Goal: Find specific page/section: Find specific page/section

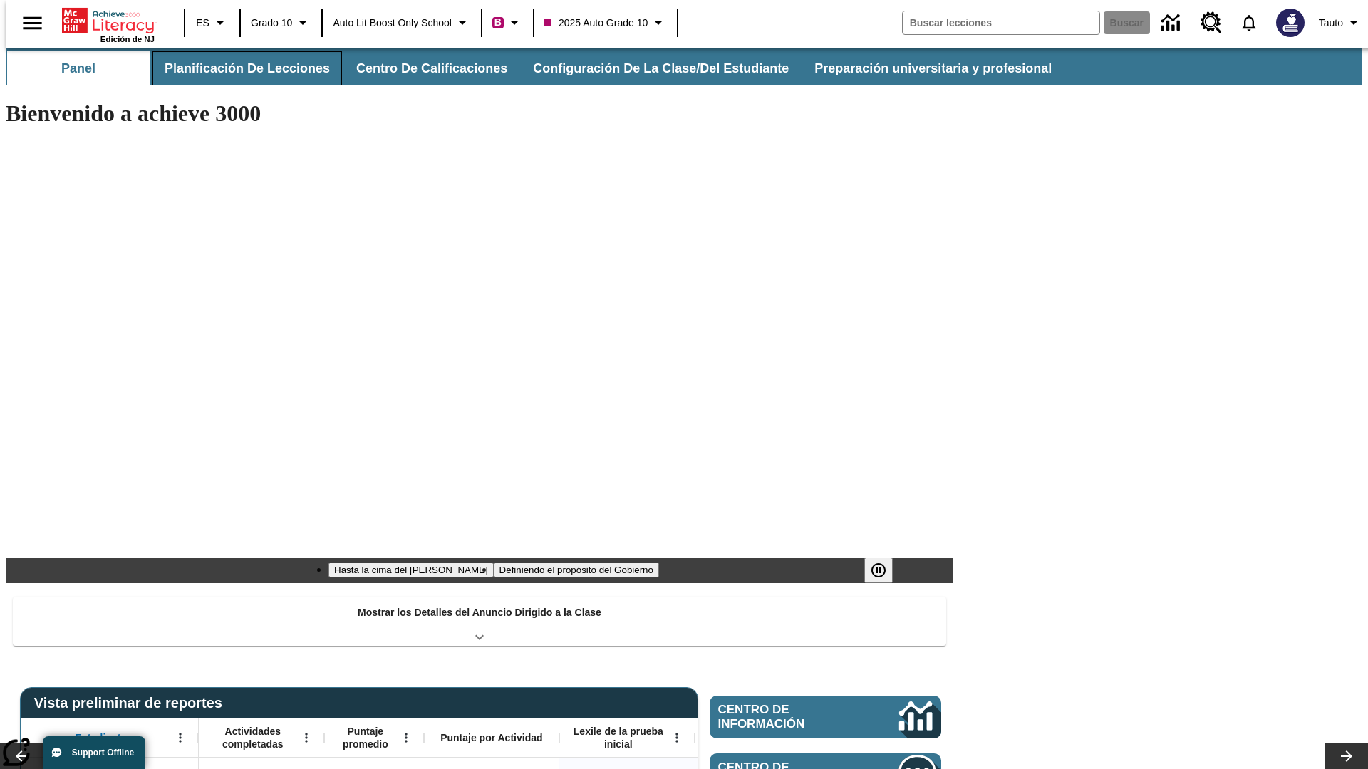
click at [239, 68] on button "Planificación de lecciones" at bounding box center [246, 68] width 189 height 34
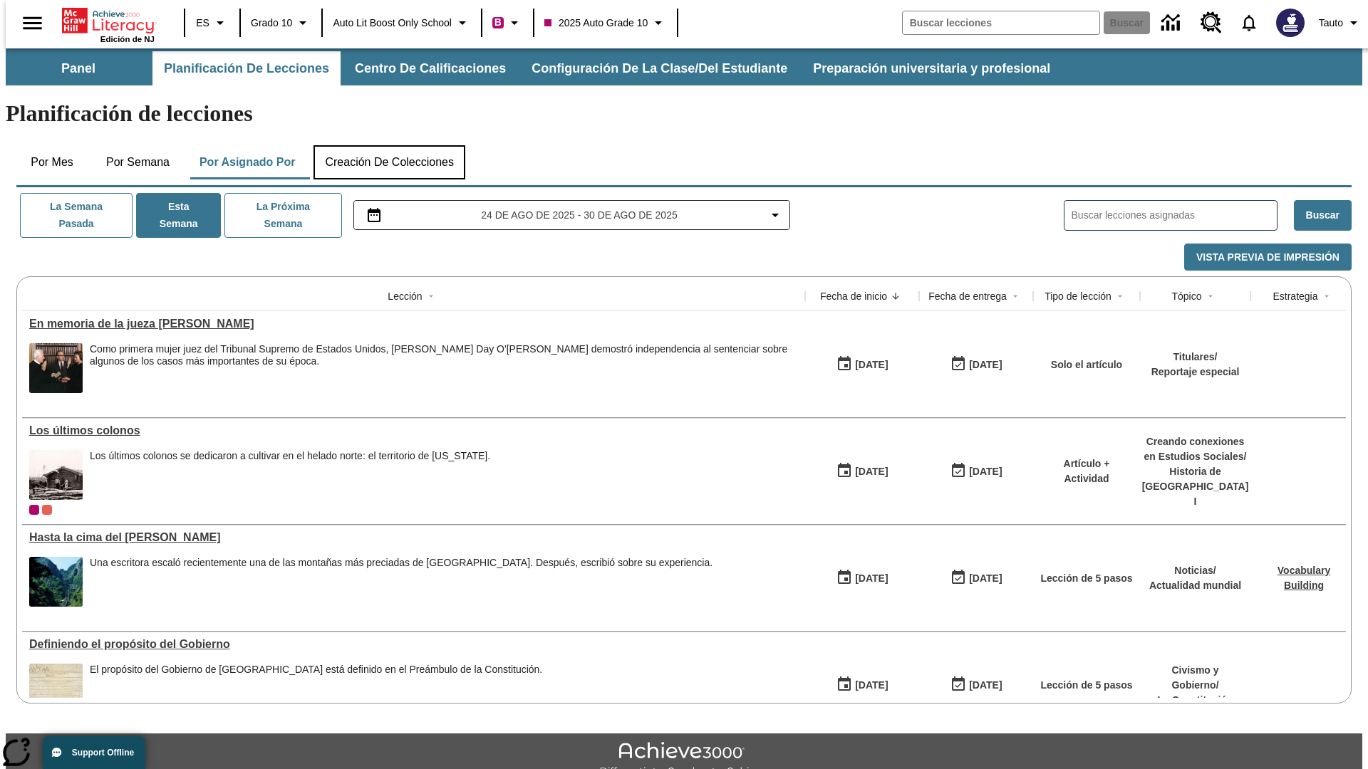
click at [389, 145] on button "Creación de colecciones" at bounding box center [389, 162] width 152 height 34
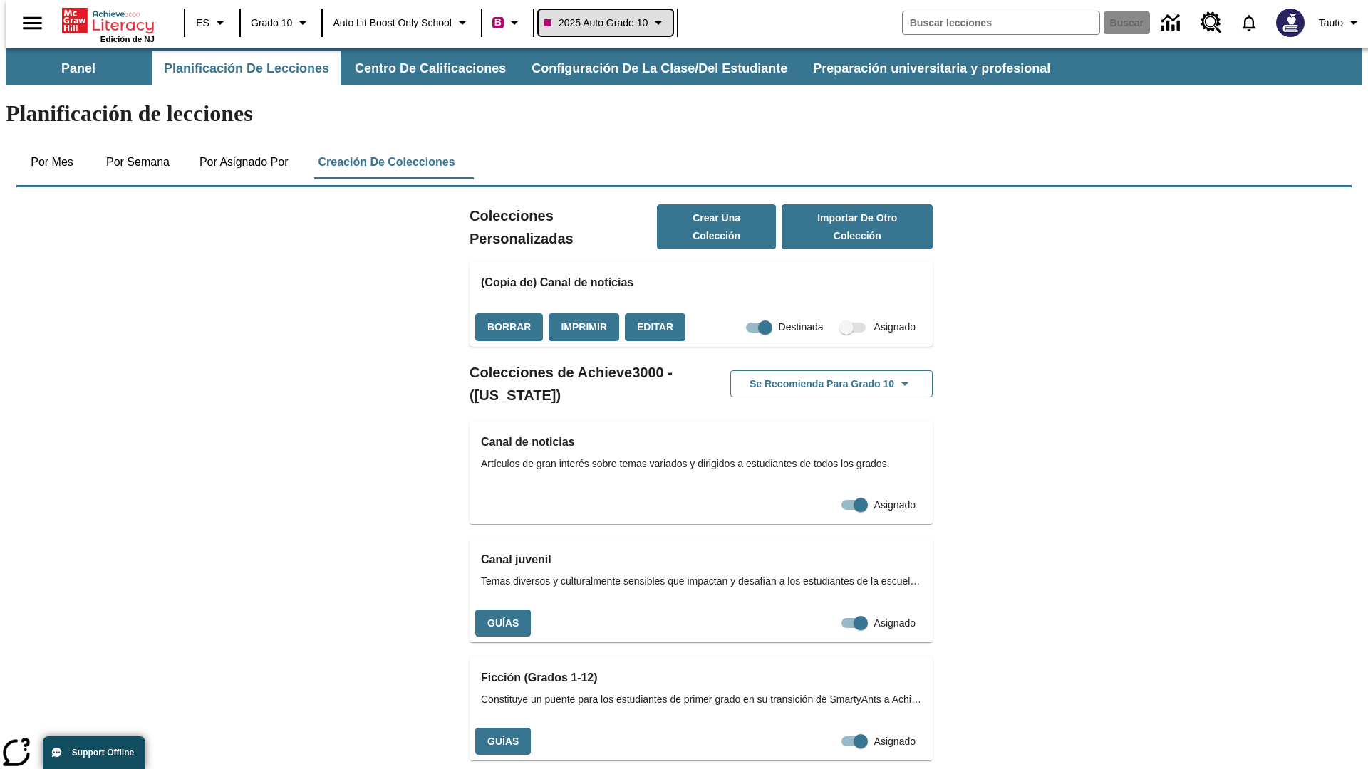
click at [610, 23] on span "2025 Auto Grade 10" at bounding box center [595, 23] width 103 height 15
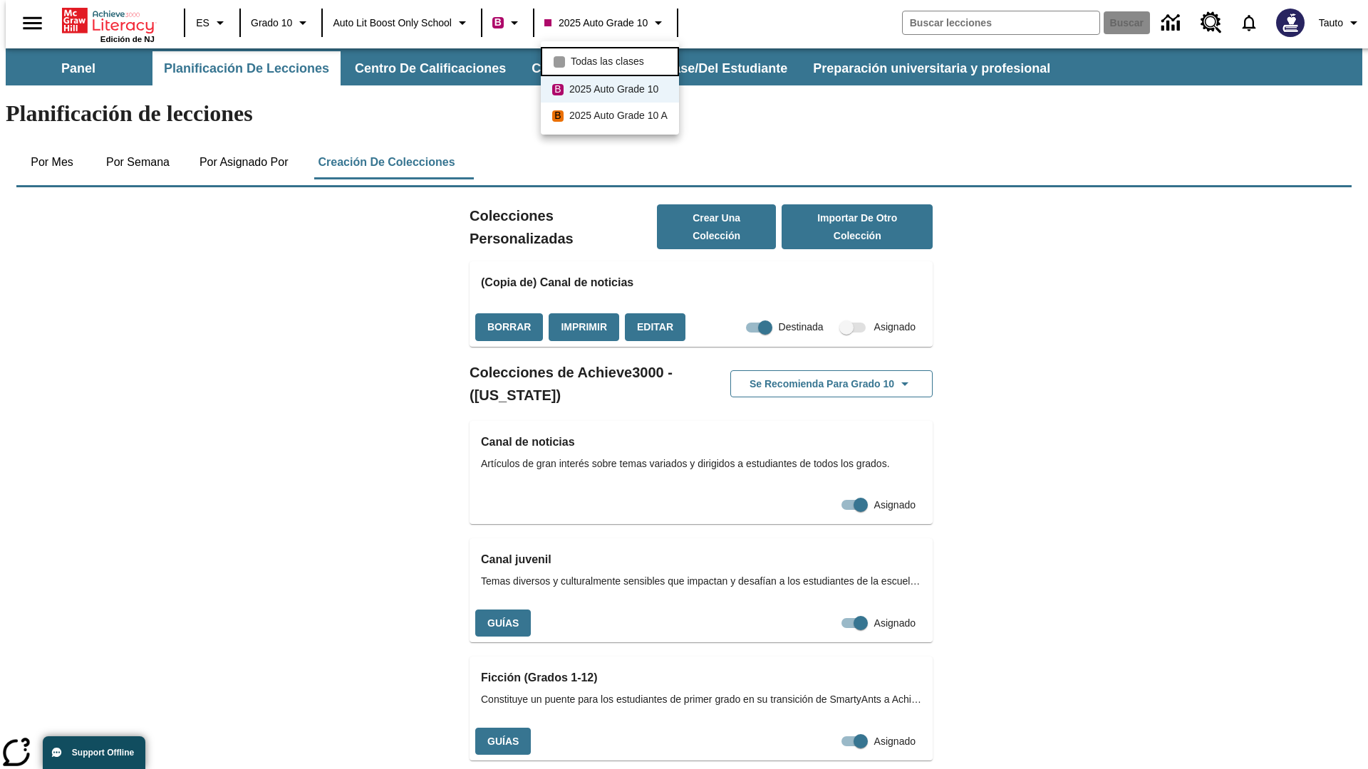
click at [610, 59] on span "Todas las clases" at bounding box center [607, 61] width 73 height 15
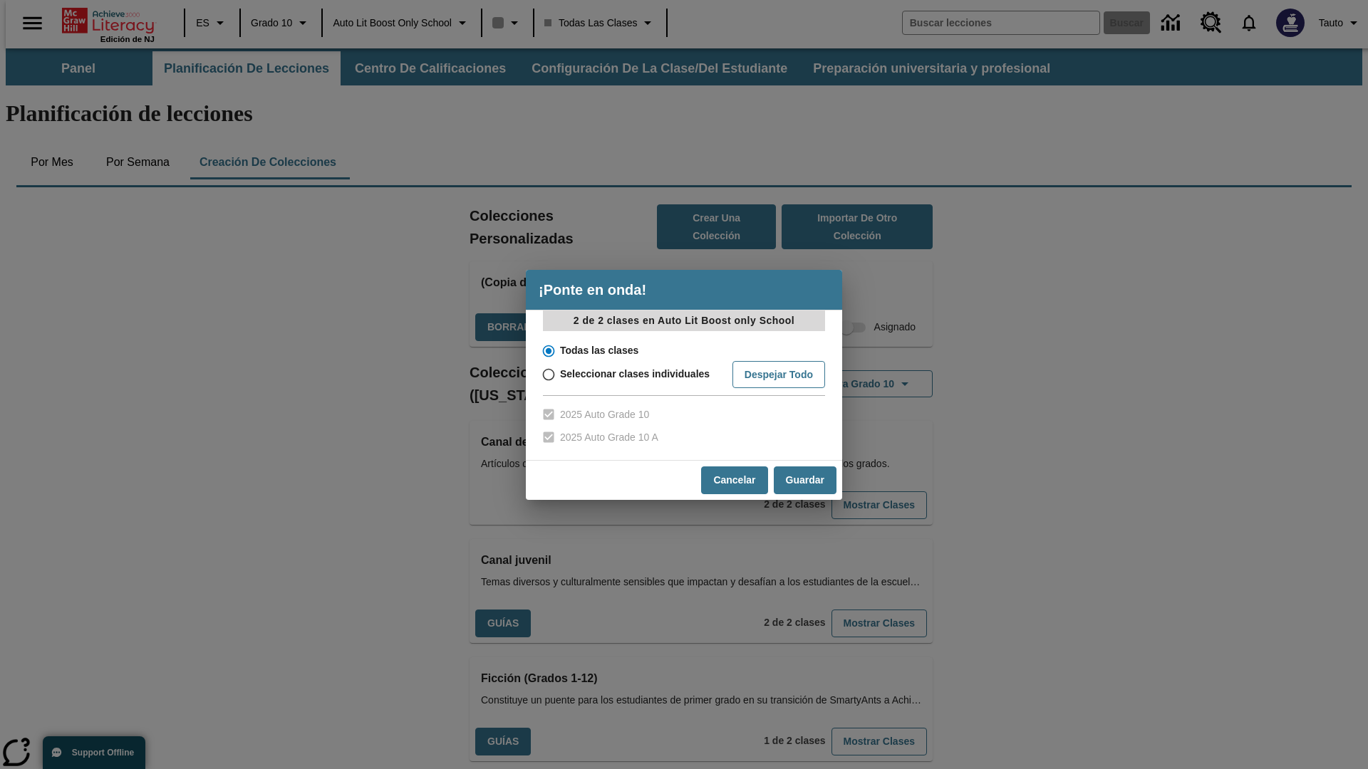
scroll to position [420, 0]
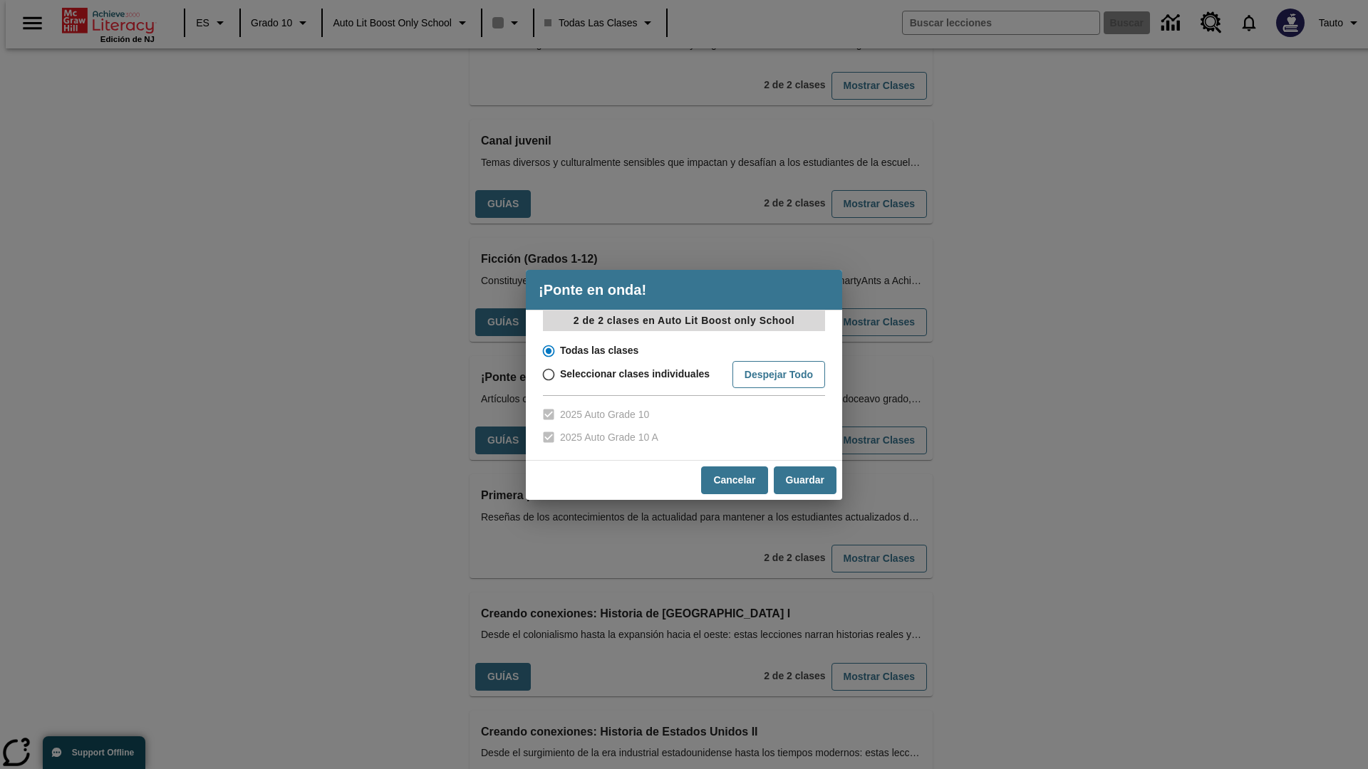
click at [547, 350] on input "Todas las clases" at bounding box center [547, 351] width 25 height 20
click at [733, 480] on button "Cancelar" at bounding box center [734, 481] width 66 height 28
click at [855, 427] on button "Mostrar Clases" at bounding box center [878, 441] width 95 height 28
